Goal: Information Seeking & Learning: Understand process/instructions

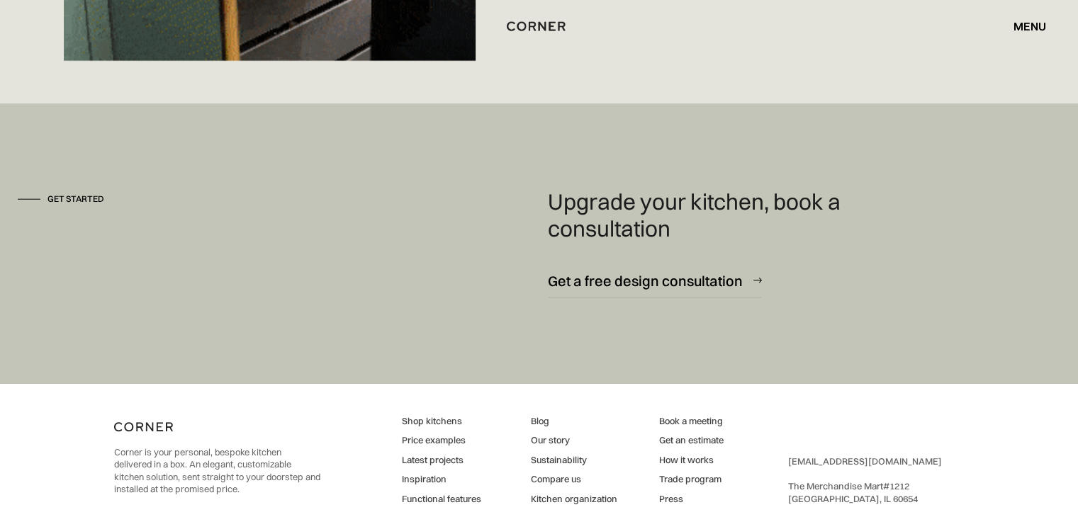
scroll to position [9169, 0]
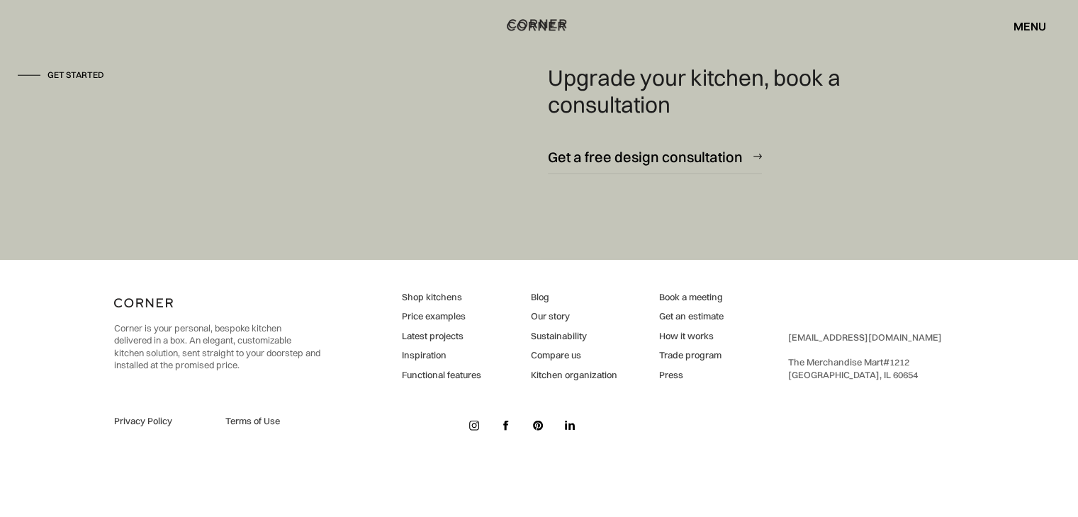
click at [539, 21] on img "home" at bounding box center [537, 24] width 58 height 18
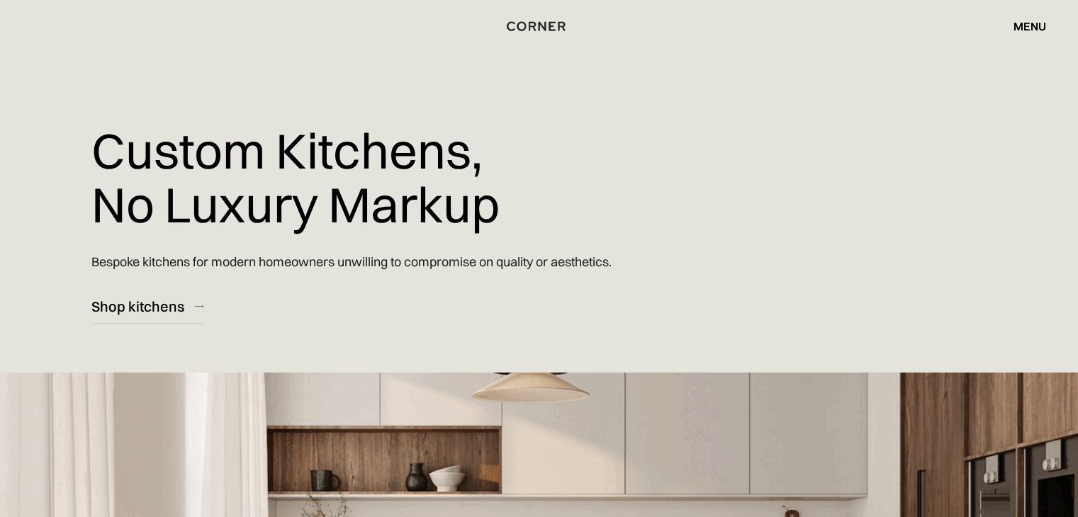
click at [1035, 29] on div "menu" at bounding box center [1030, 26] width 33 height 11
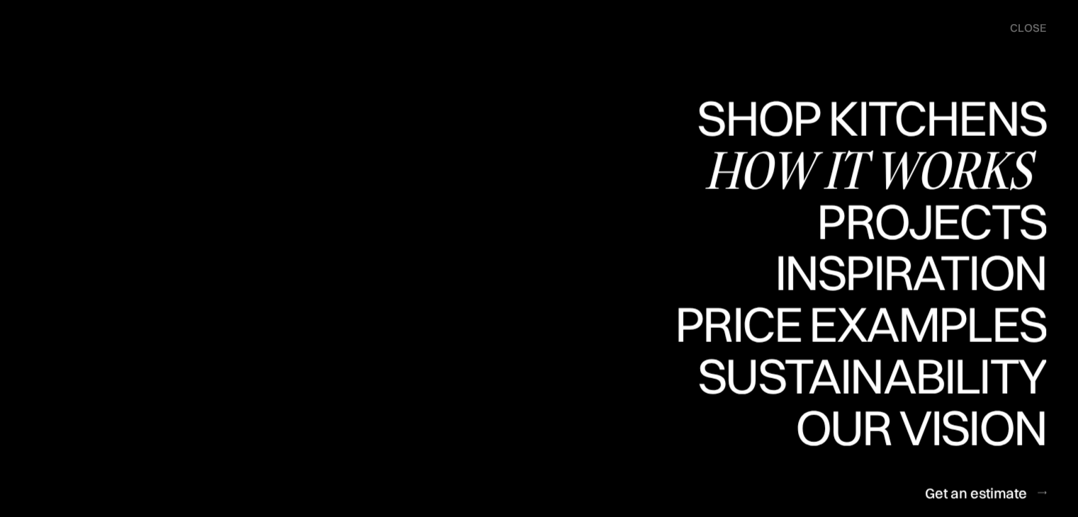
click at [982, 164] on div "How it works" at bounding box center [876, 170] width 342 height 50
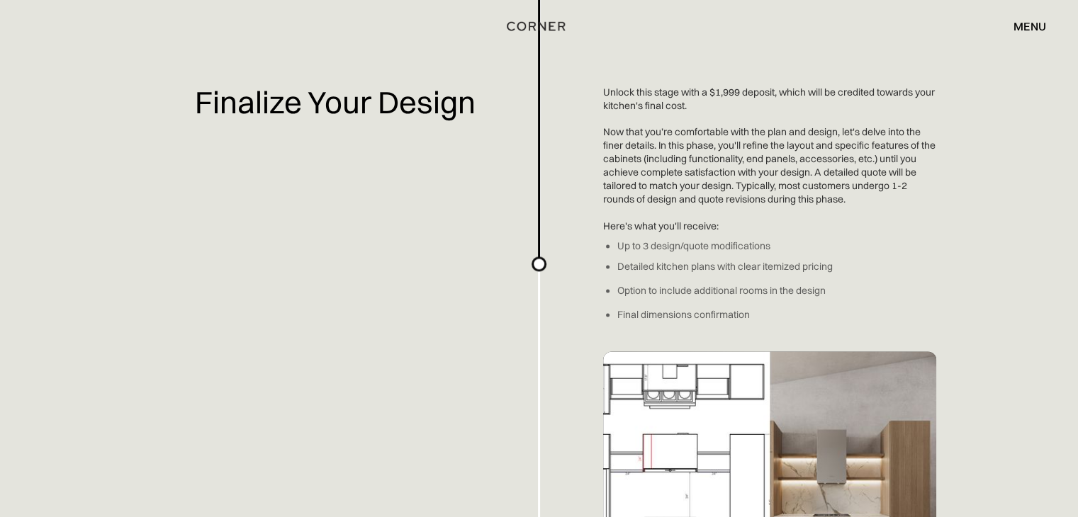
scroll to position [1923, 0]
